Goal: Browse casually: Explore the website without a specific task or goal

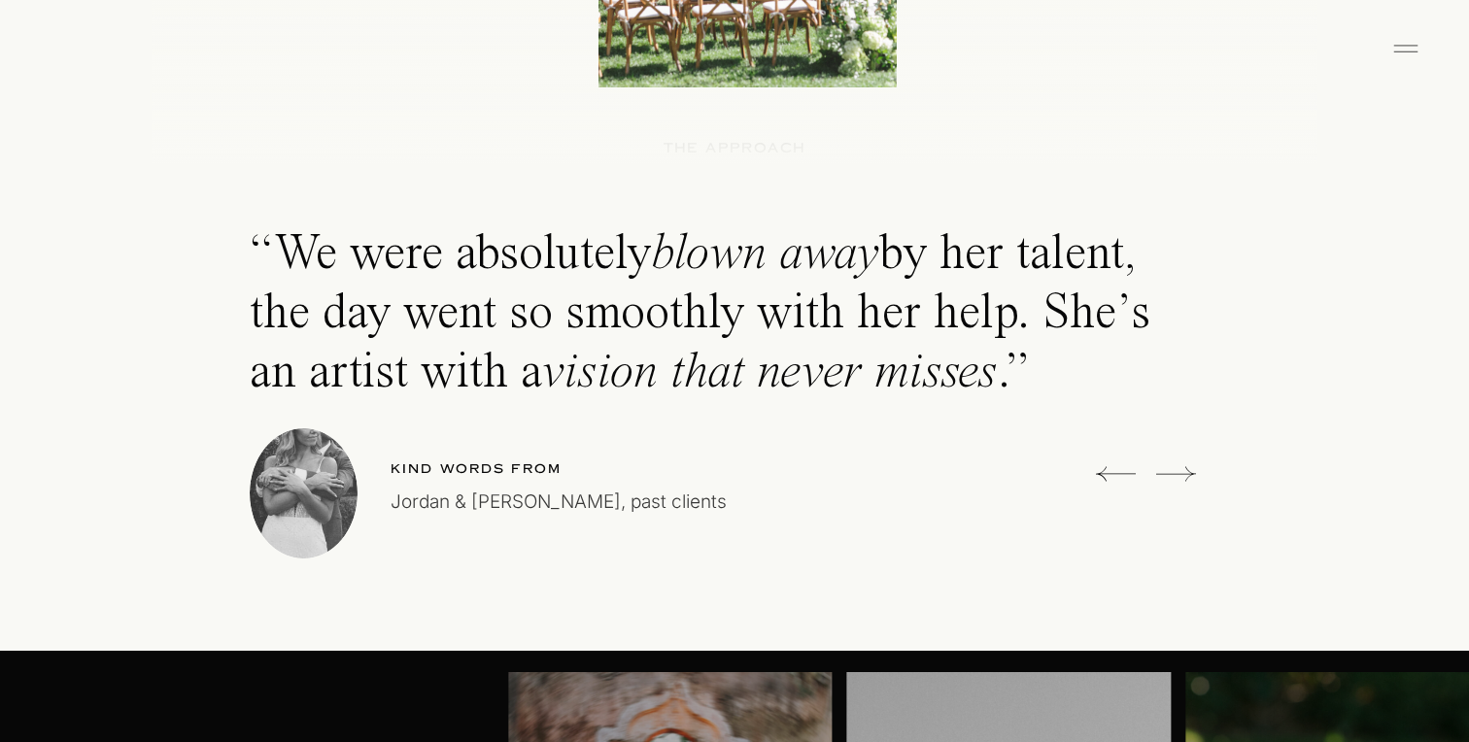
scroll to position [5441, 0]
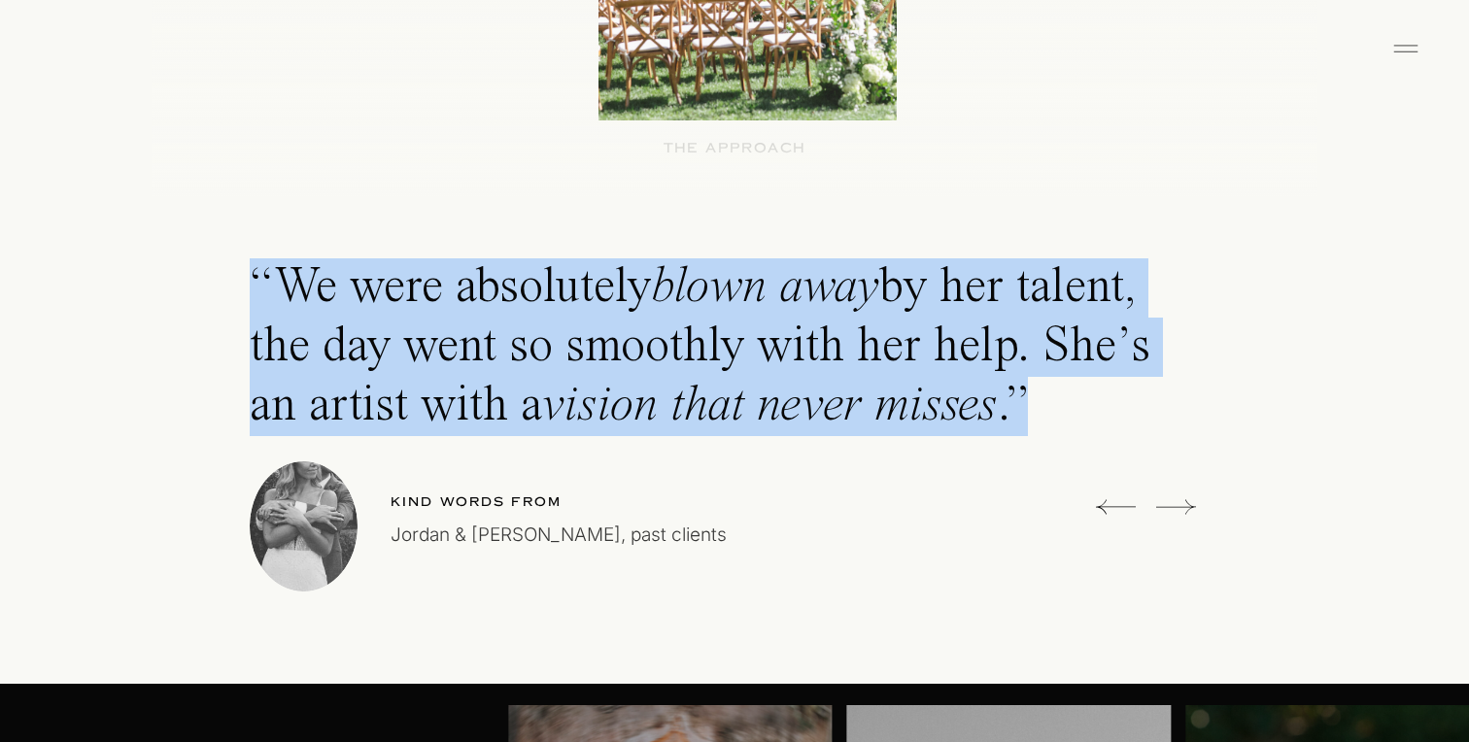
drag, startPoint x: 848, startPoint y: 400, endPoint x: 205, endPoint y: 286, distance: 653.2
click at [205, 286] on div "Luxury wedding photographer for the stylish, soulful, and romantic. Based in [G…" at bounding box center [734, 78] width 1469 height 11038
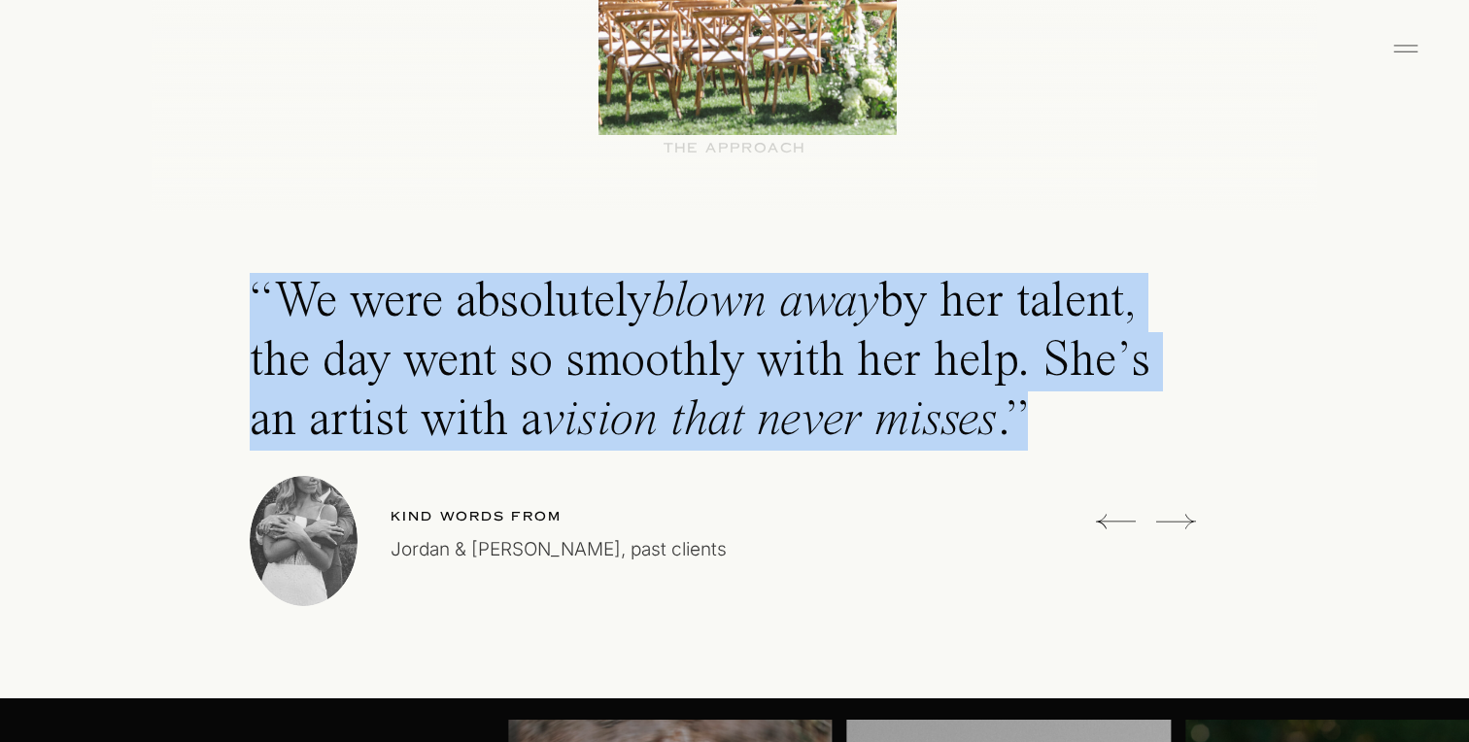
scroll to position [5420, 0]
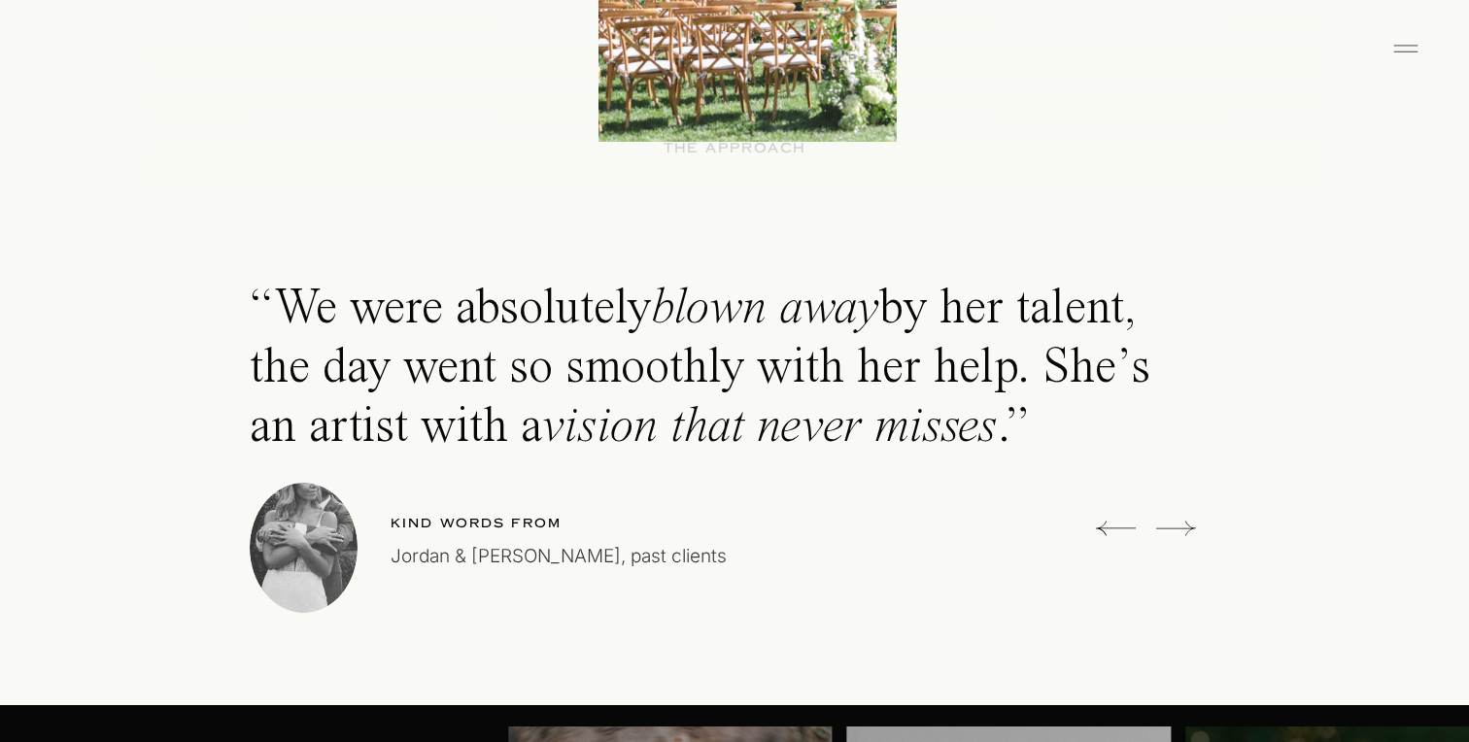
drag, startPoint x: 506, startPoint y: 510, endPoint x: 288, endPoint y: 540, distance: 220.6
click at [505, 511] on h2 "AN ARTFUL APPROACH for YOUR MOST CHERISHED MOMENTS" at bounding box center [734, 395] width 835 height 379
click at [285, 540] on div at bounding box center [304, 548] width 108 height 130
click at [1181, 528] on icon at bounding box center [1176, 528] width 40 height 15
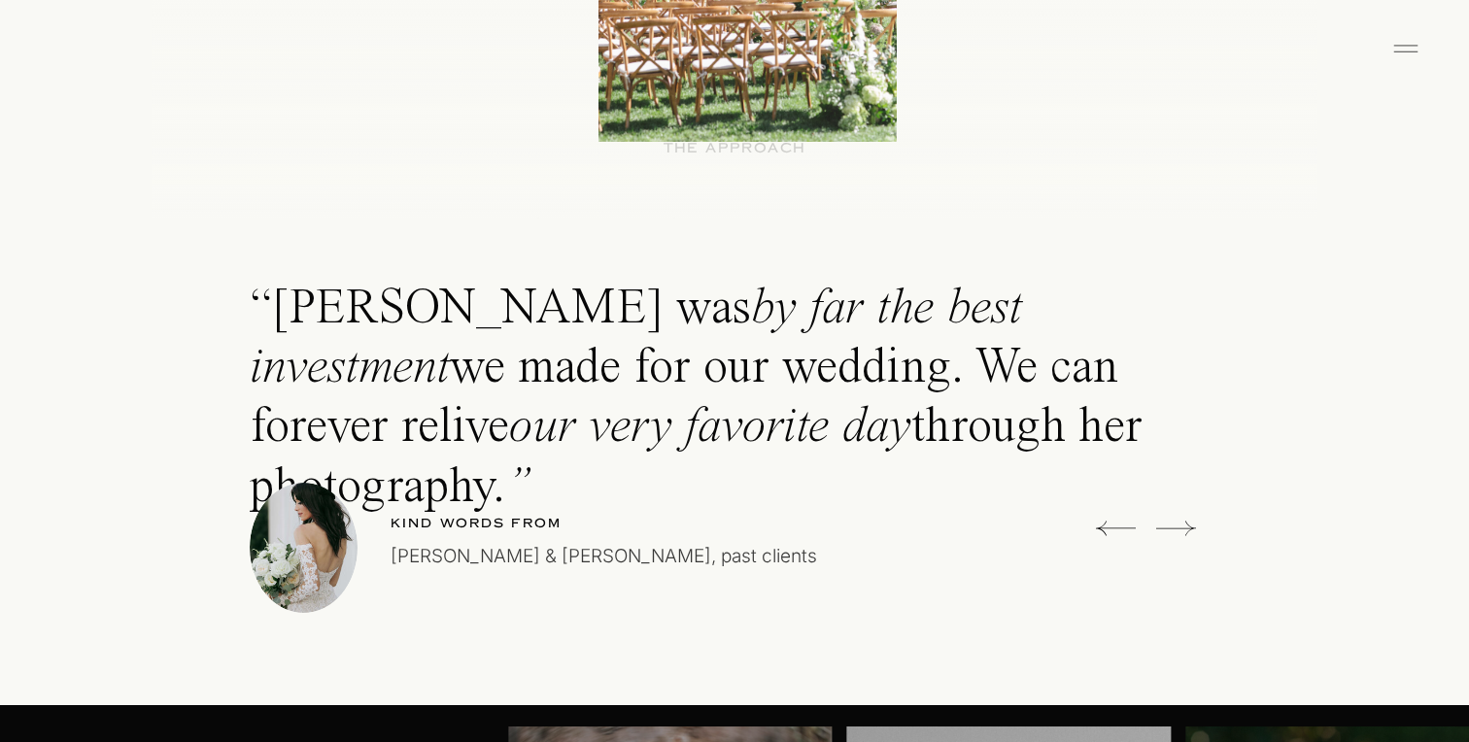
click at [1181, 528] on icon at bounding box center [1176, 528] width 40 height 15
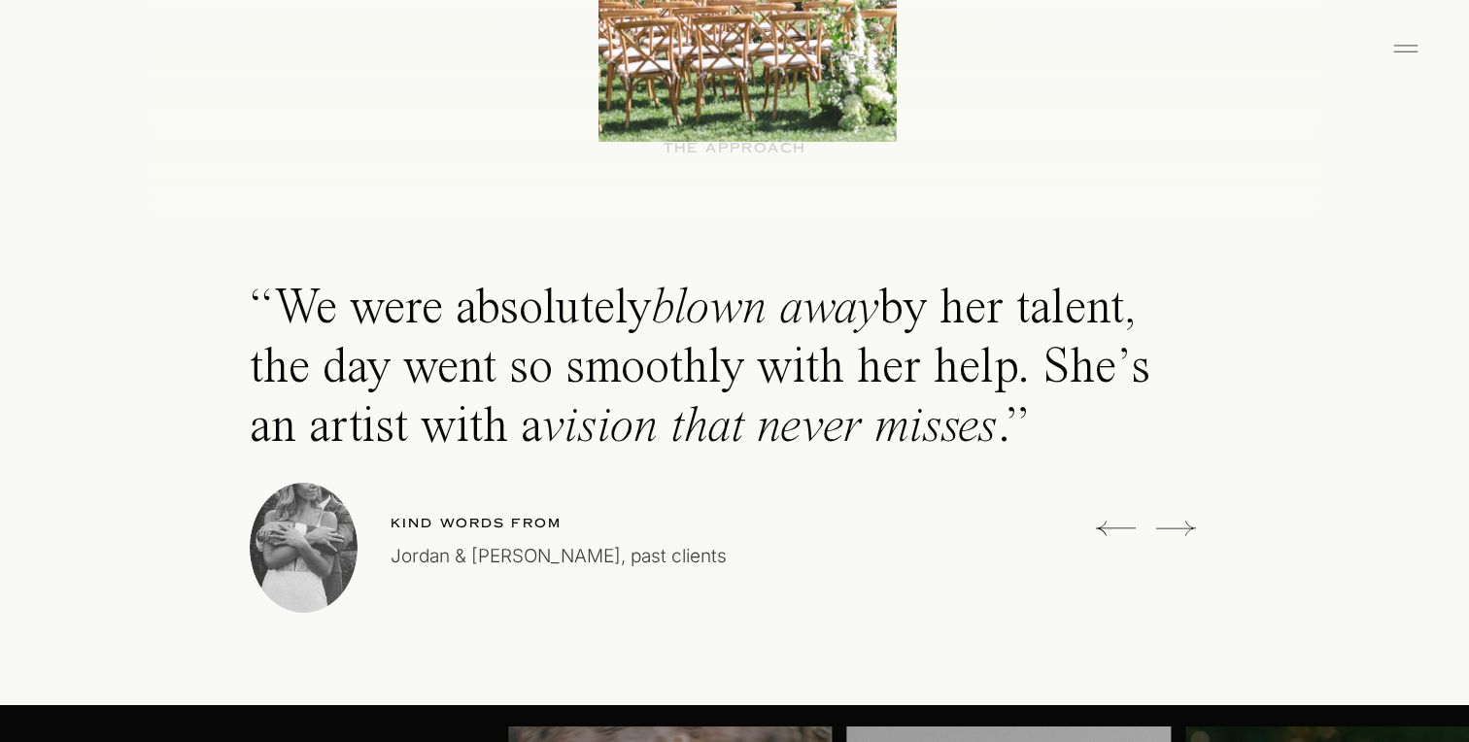
click at [1181, 528] on icon at bounding box center [1176, 528] width 40 height 15
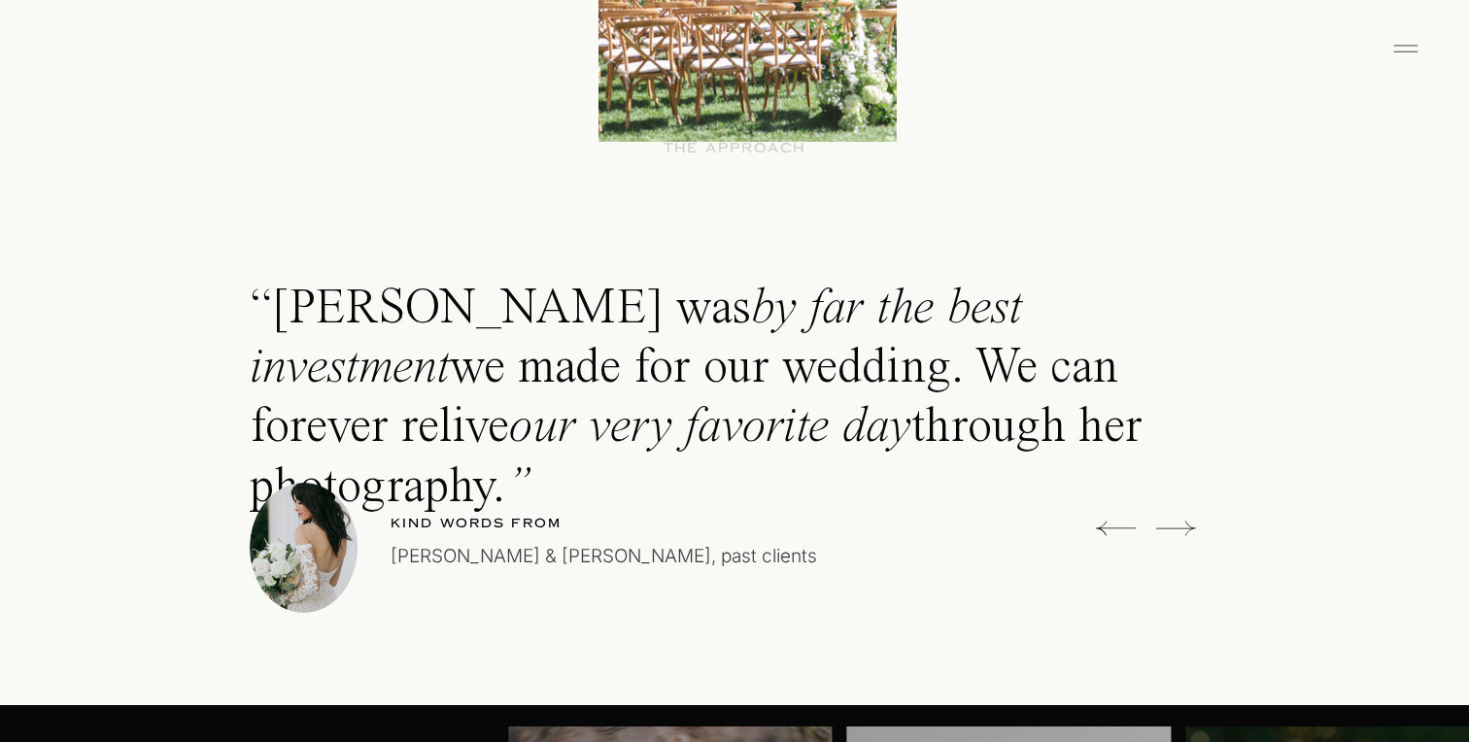
click at [1181, 528] on icon at bounding box center [1176, 528] width 40 height 15
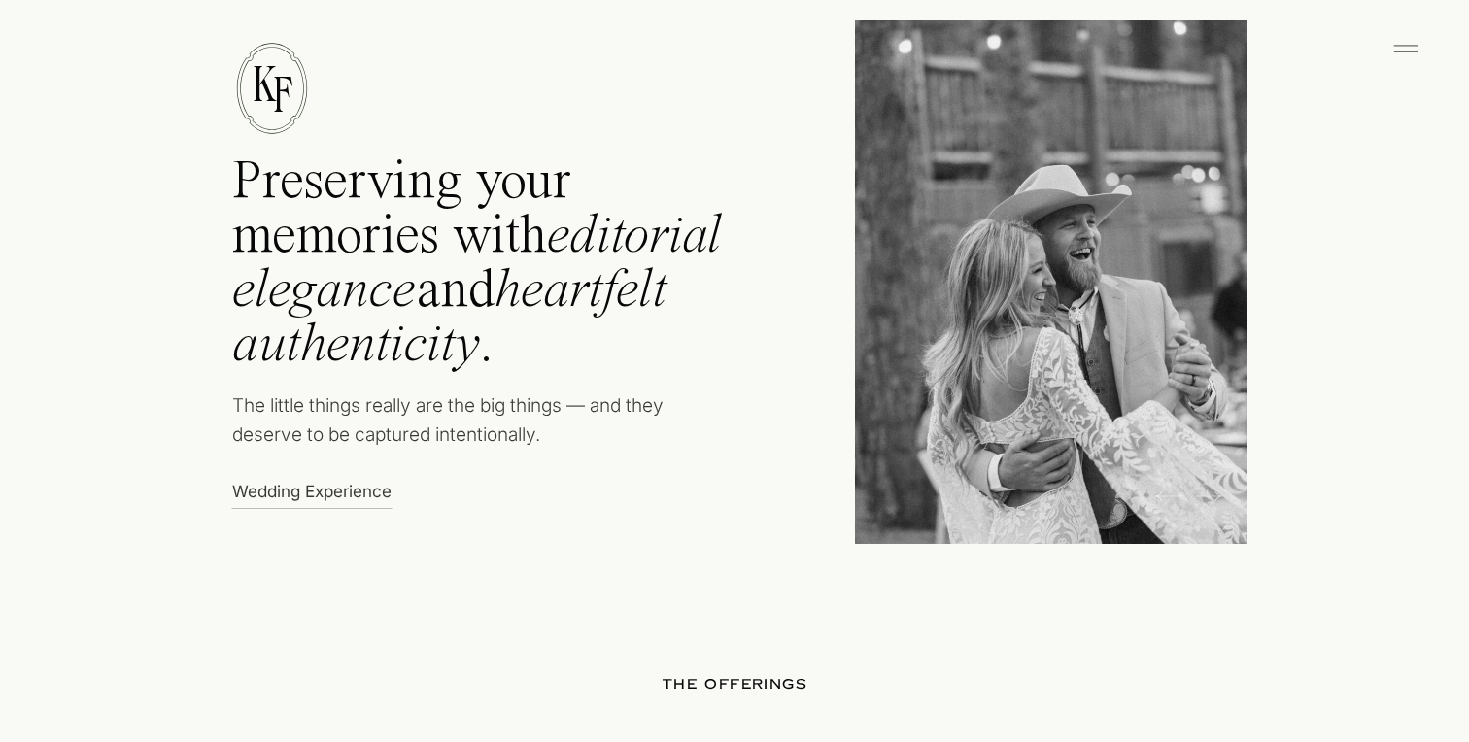
scroll to position [1011, 0]
drag, startPoint x: 436, startPoint y: 402, endPoint x: 166, endPoint y: 195, distance: 340.2
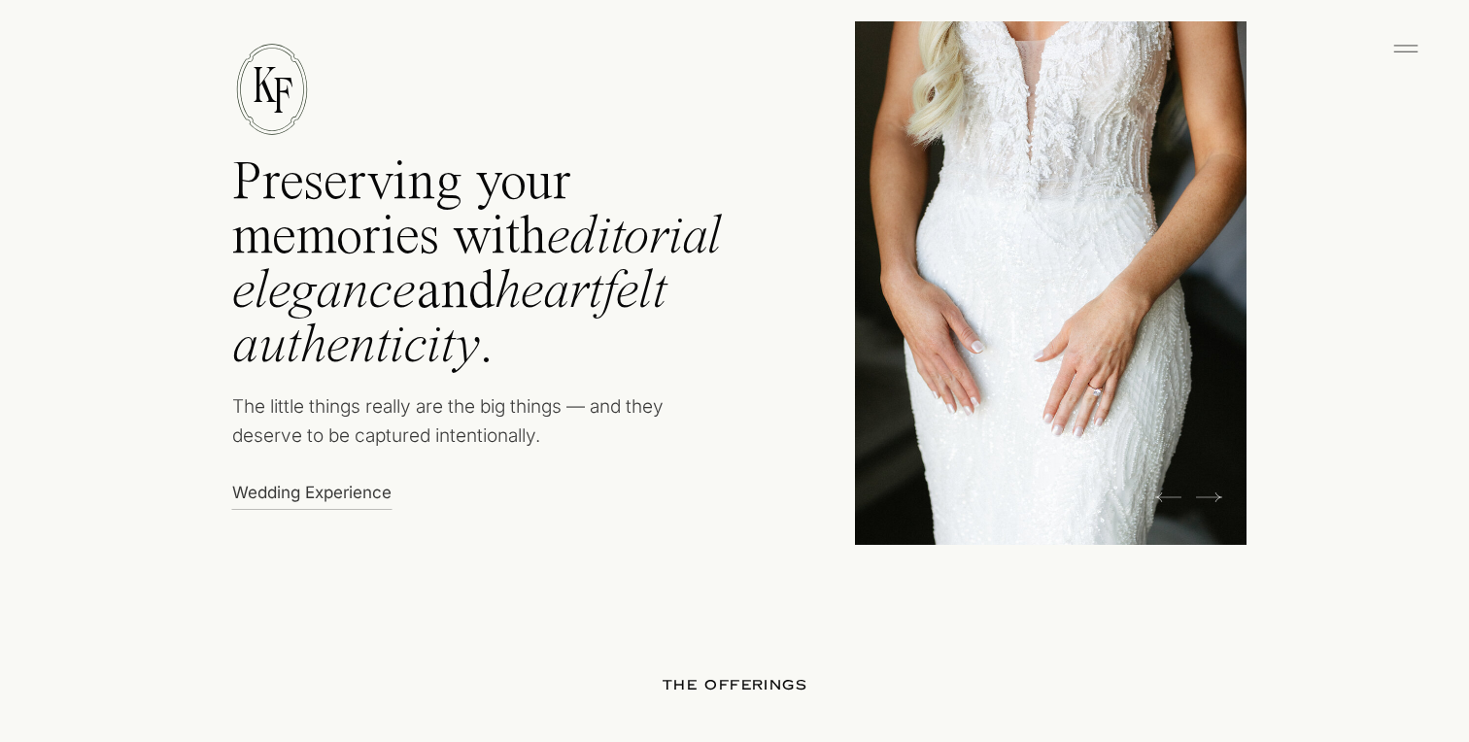
drag, startPoint x: 303, startPoint y: 254, endPoint x: 423, endPoint y: 503, distance: 276.8
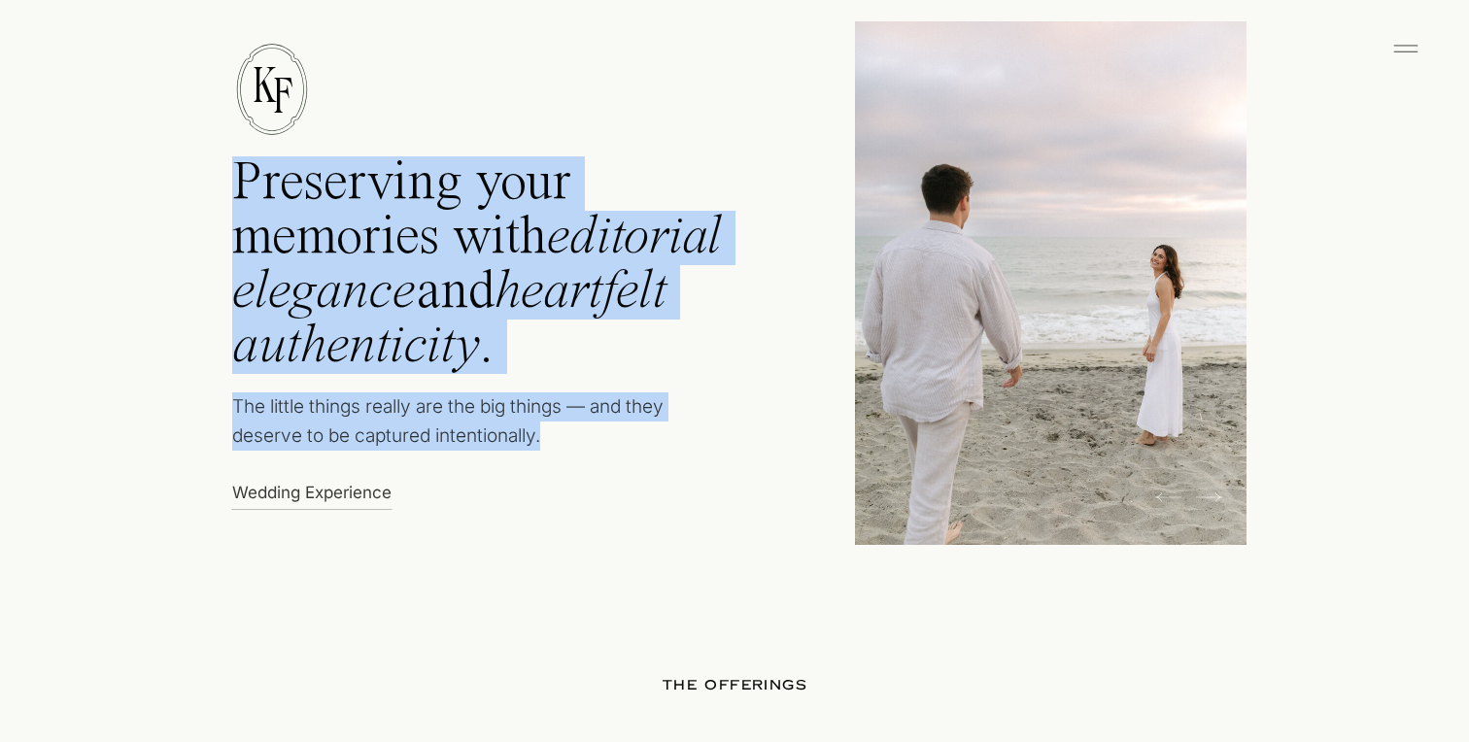
drag, startPoint x: 293, startPoint y: 375, endPoint x: 543, endPoint y: 437, distance: 257.3
copy div "Preserving your memories with editorial elegance and heartfelt authenticity . T…"
